Goal: Task Accomplishment & Management: Manage account settings

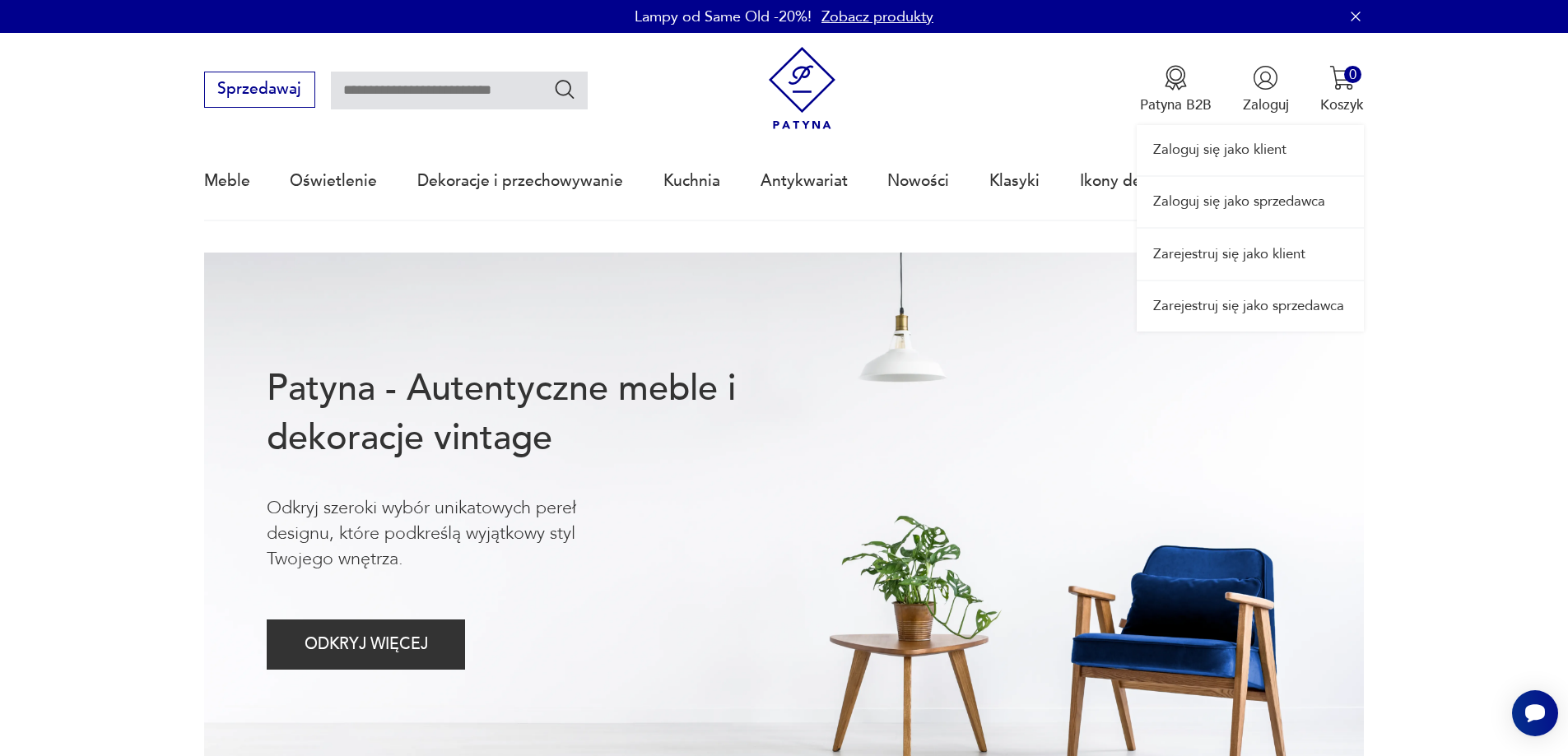
click at [1234, 201] on link "Zaloguj się jako sprzedawca" at bounding box center [1250, 202] width 227 height 50
click at [1207, 203] on link "Zaloguj się jako sprzedawca" at bounding box center [1250, 202] width 227 height 50
